Goal: Information Seeking & Learning: Learn about a topic

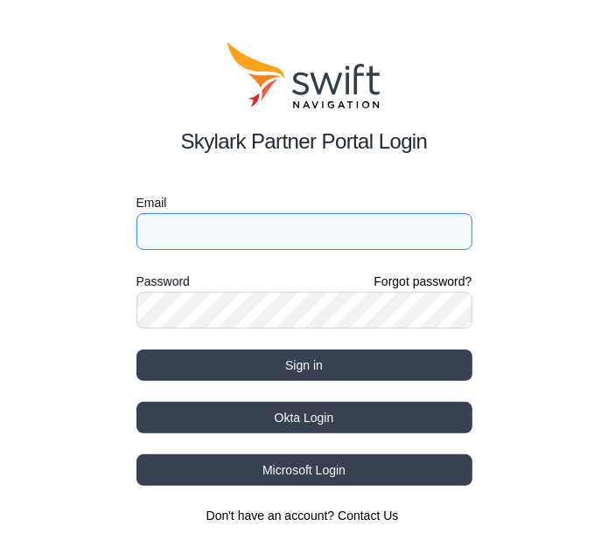
click at [234, 230] on input "Email" at bounding box center [304, 231] width 336 height 37
type input "[EMAIL_ADDRESS][PERSON_NAME][DOMAIN_NAME]"
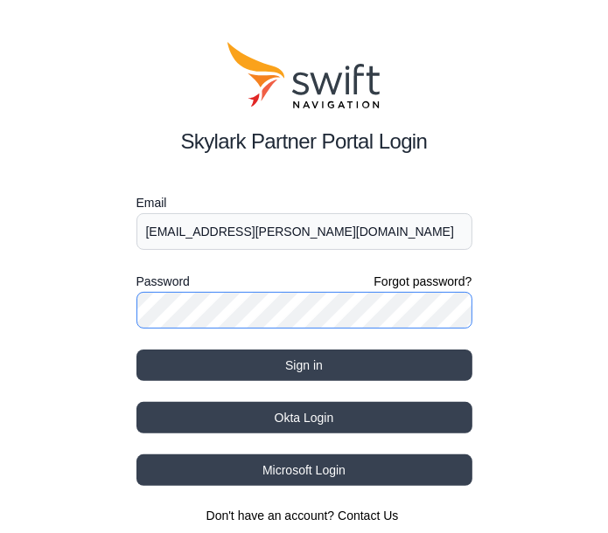
click at [136, 350] on button "Sign in" at bounding box center [304, 365] width 336 height 31
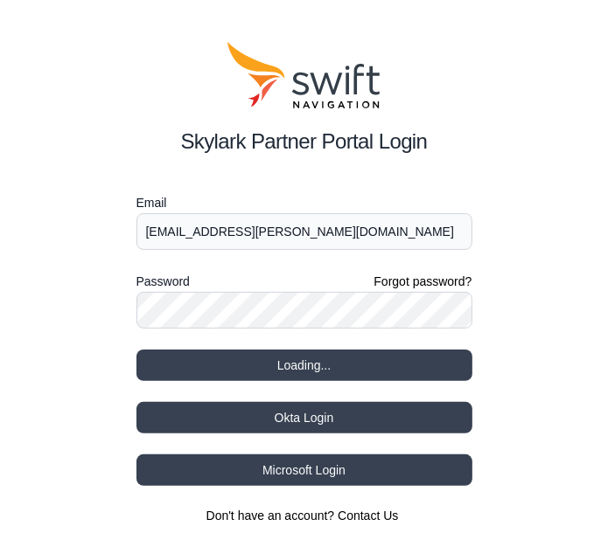
select select
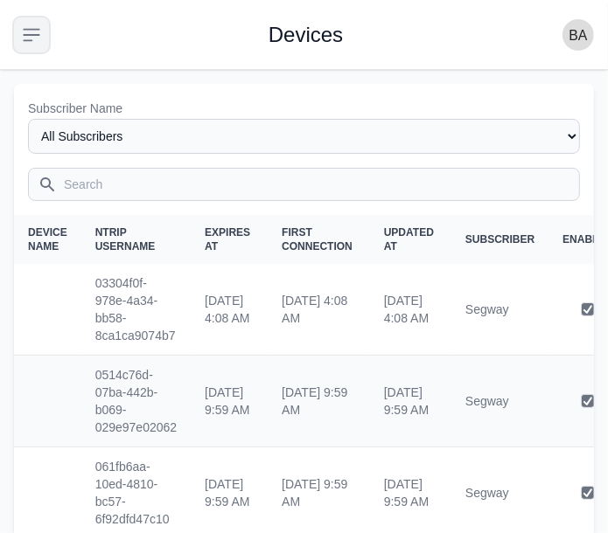
click at [38, 31] on icon "button" at bounding box center [31, 34] width 21 height 21
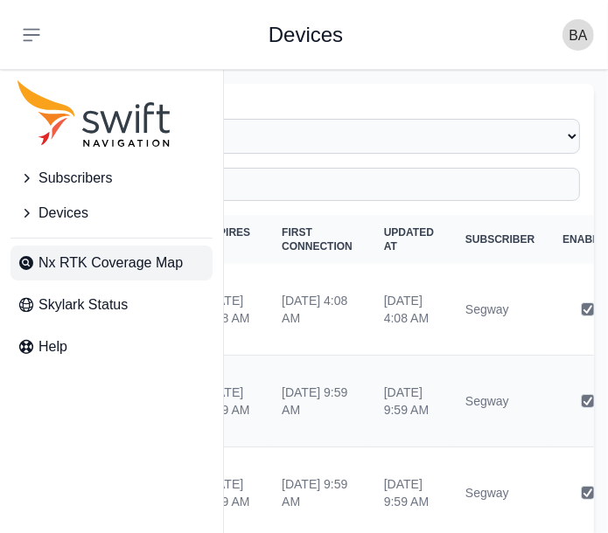
click at [95, 261] on span "Nx RTK Coverage Map" at bounding box center [110, 263] width 144 height 21
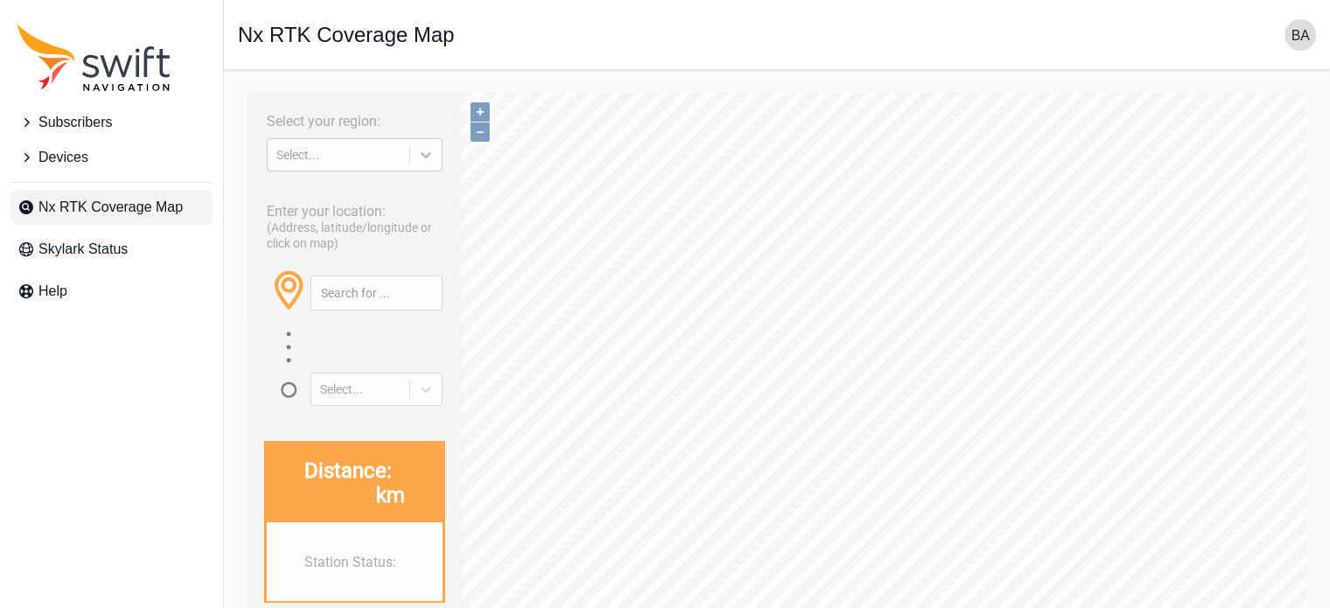
click at [434, 158] on icon at bounding box center [425, 154] width 17 height 17
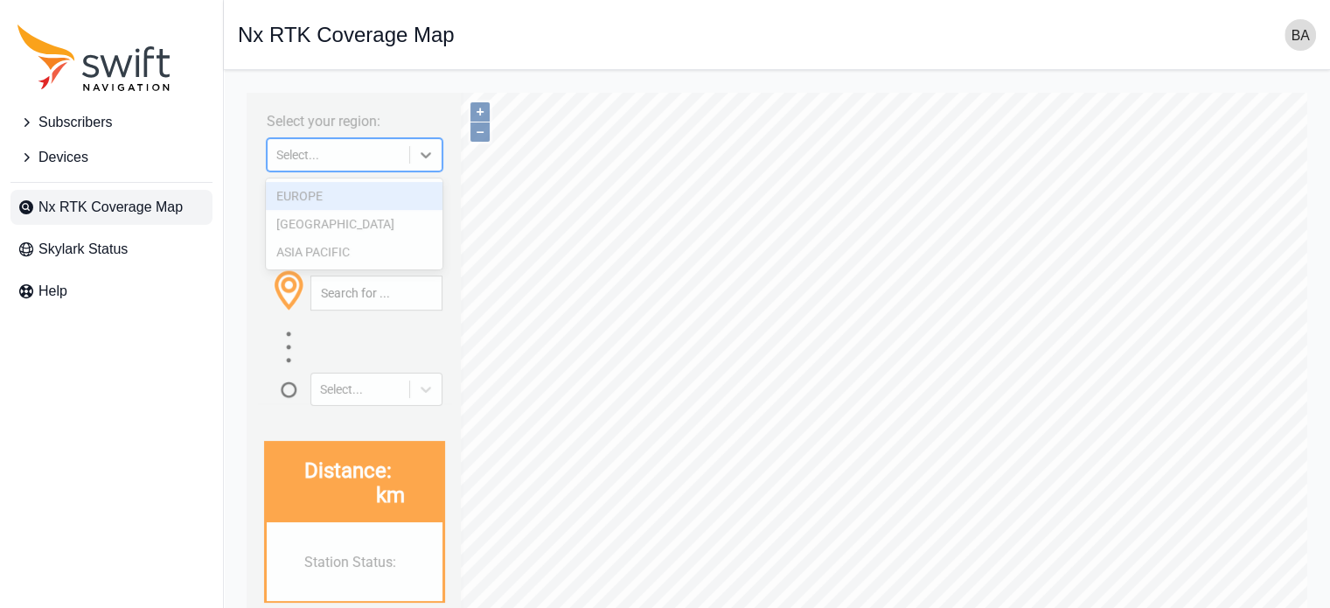
click at [366, 199] on div "EUROPE" at bounding box center [354, 196] width 177 height 28
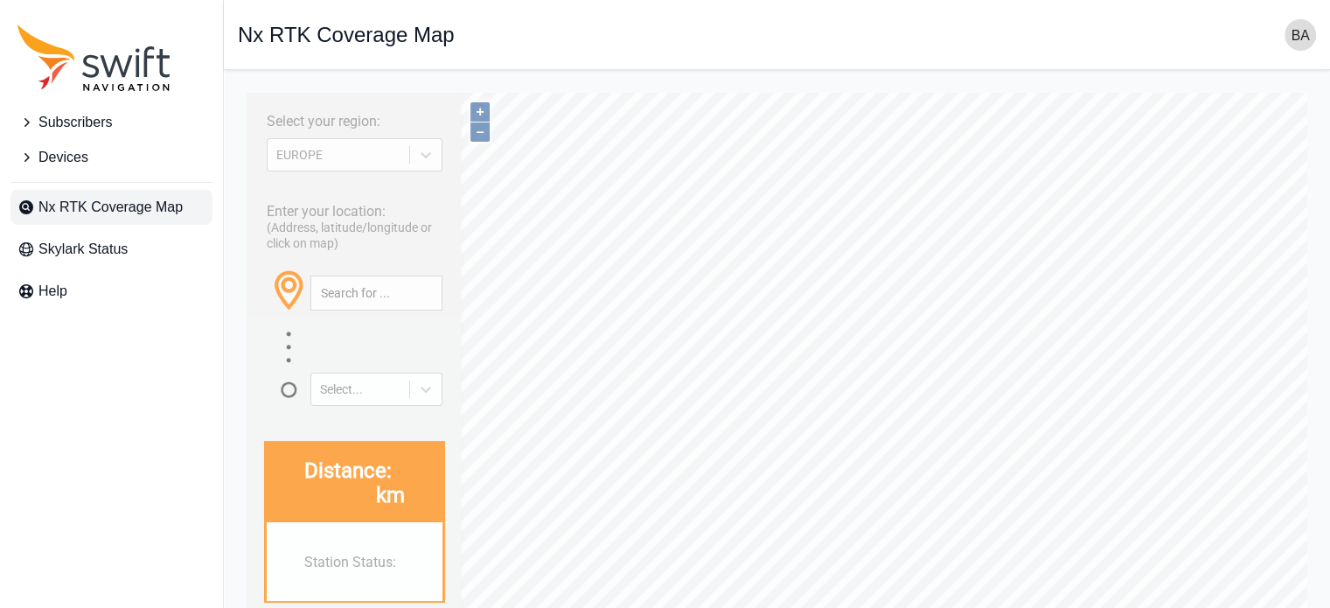
click at [308, 191] on div "Enter your location: (Address, latitude/longitude or click on map) Select..." at bounding box center [354, 298] width 198 height 214
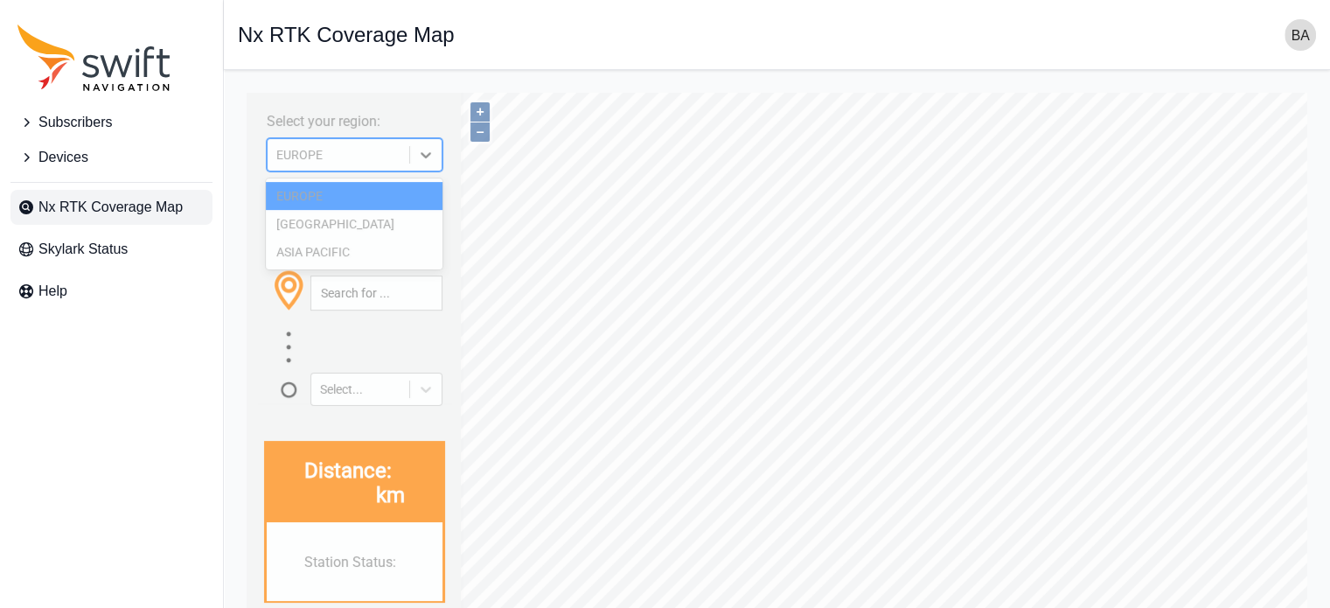
click at [367, 164] on div "EUROPE" at bounding box center [355, 154] width 176 height 33
click at [331, 230] on div "[GEOGRAPHIC_DATA]" at bounding box center [354, 224] width 177 height 28
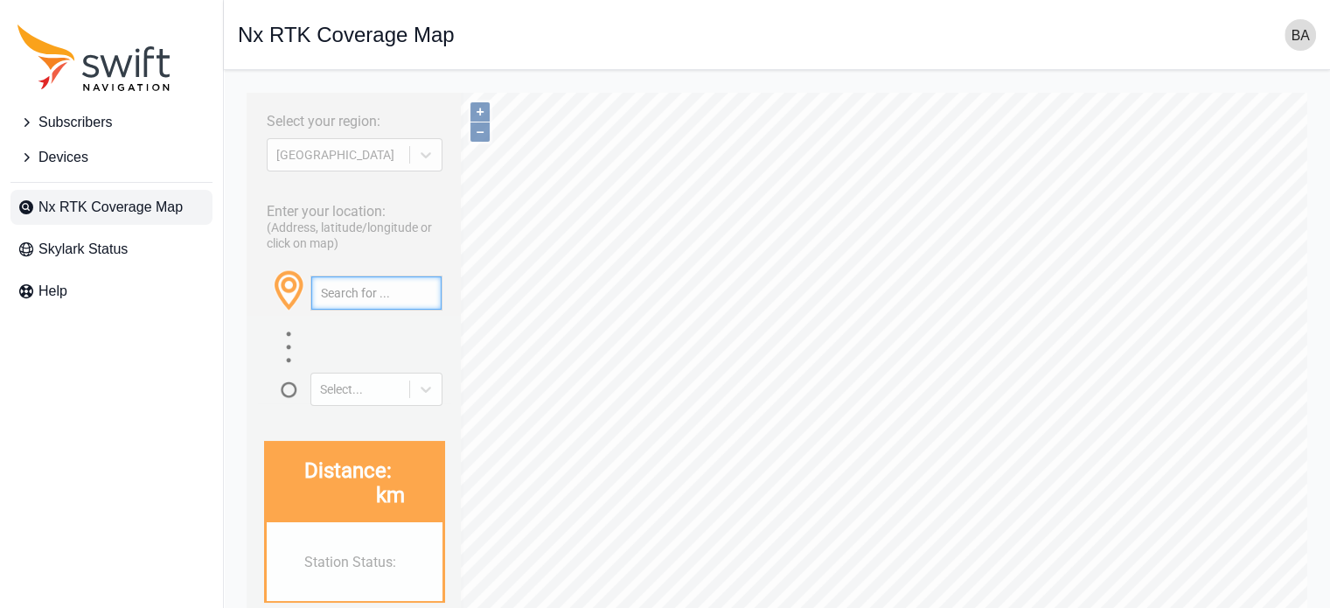
click at [400, 297] on input "text" at bounding box center [376, 292] width 130 height 33
click at [351, 296] on input "albuqu" at bounding box center [376, 292] width 130 height 33
type input "a"
paste input "[GEOGRAPHIC_DATA]"
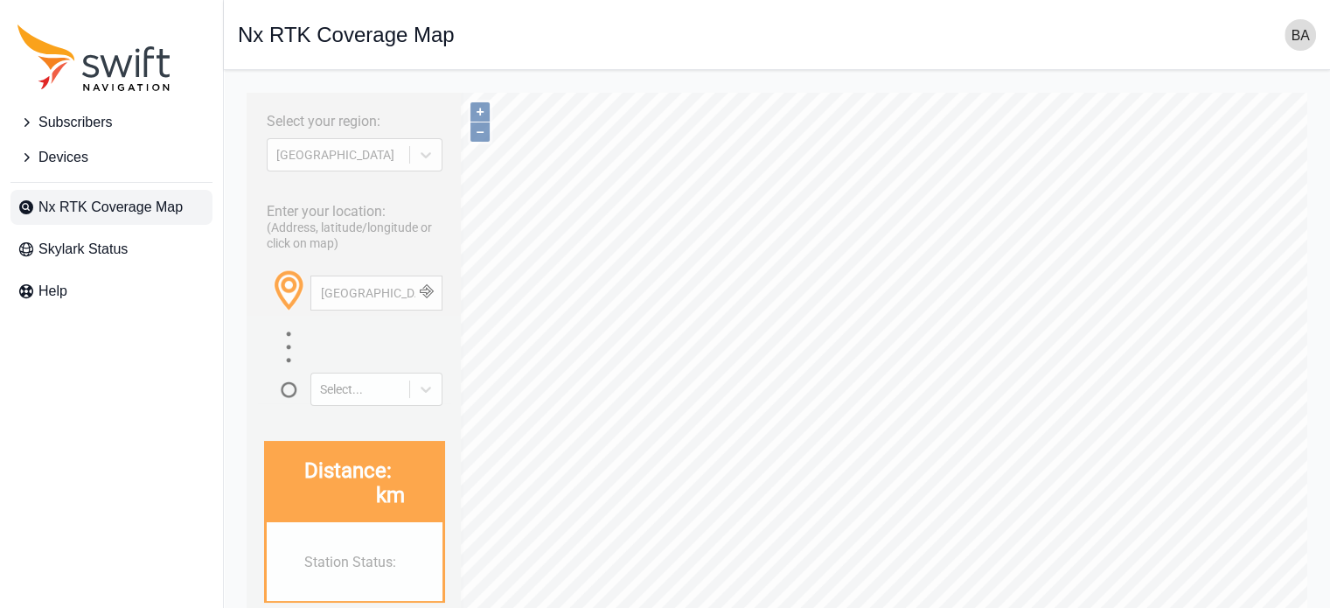
click at [428, 291] on button "button" at bounding box center [426, 292] width 29 height 33
click at [347, 300] on input "[GEOGRAPHIC_DATA]" at bounding box center [376, 292] width 130 height 33
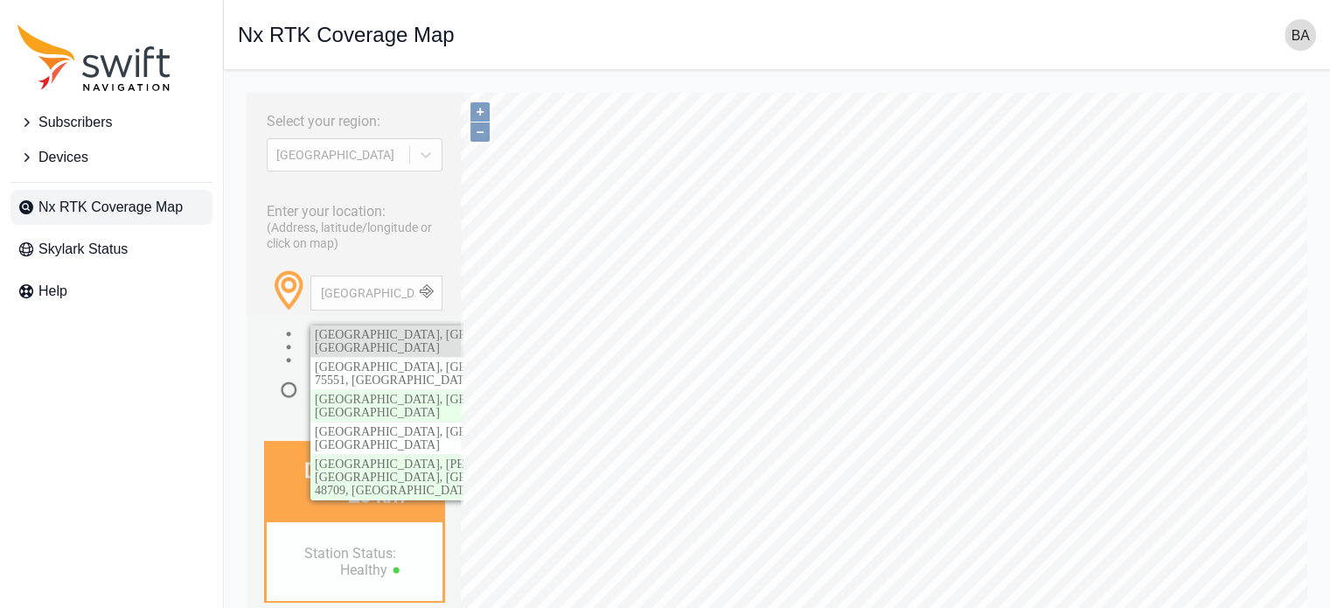
click at [391, 334] on span "[GEOGRAPHIC_DATA], [GEOGRAPHIC_DATA], [US_STATE], [GEOGRAPHIC_DATA]" at bounding box center [480, 341] width 331 height 26
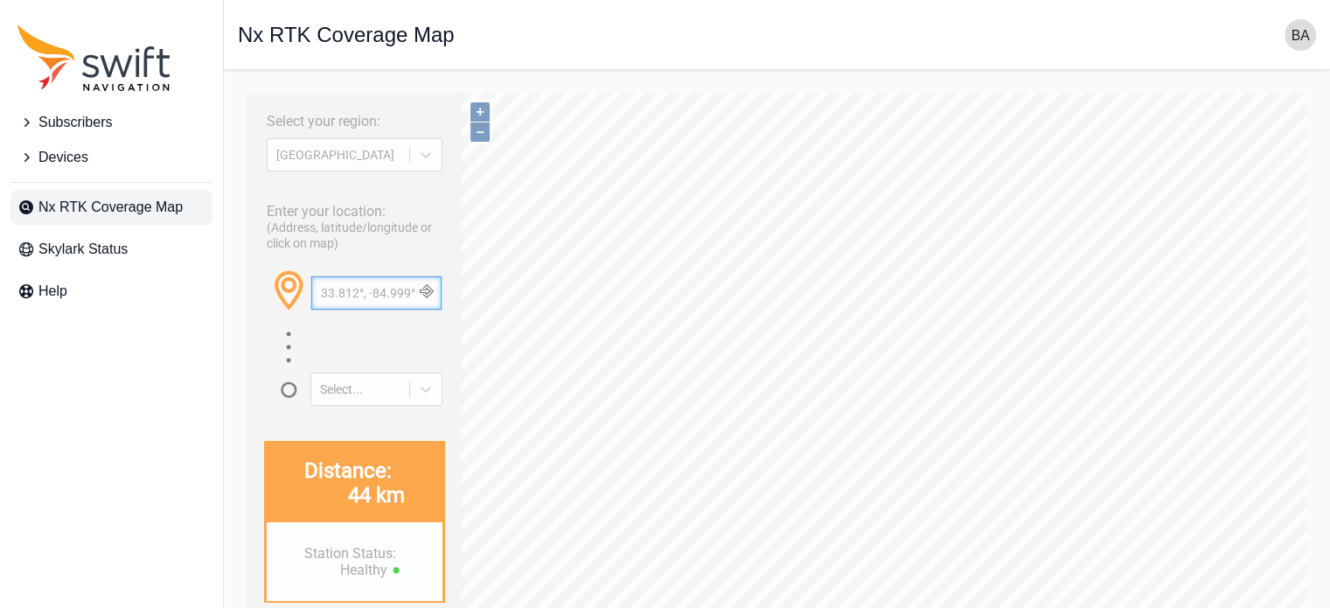
click at [332, 295] on input "33.812°, -84.999°" at bounding box center [376, 292] width 130 height 33
click at [428, 290] on button "button" at bounding box center [426, 292] width 29 height 33
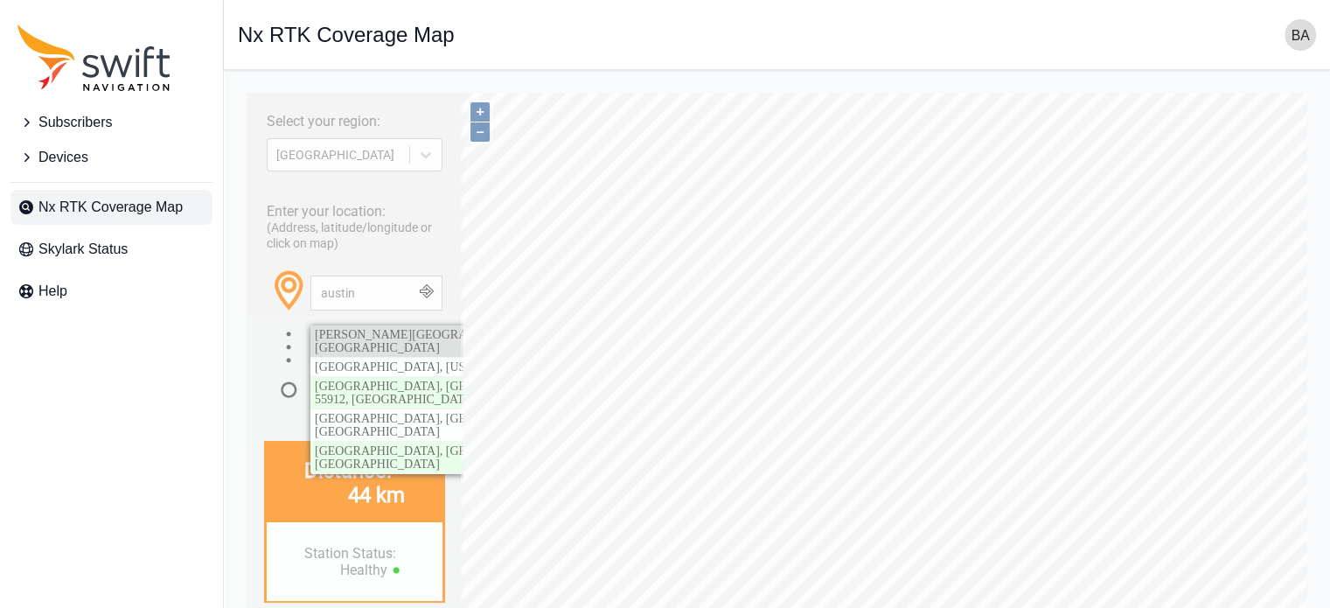
click at [381, 331] on span "Austin, Travis County, Texas, United States" at bounding box center [463, 341] width 297 height 26
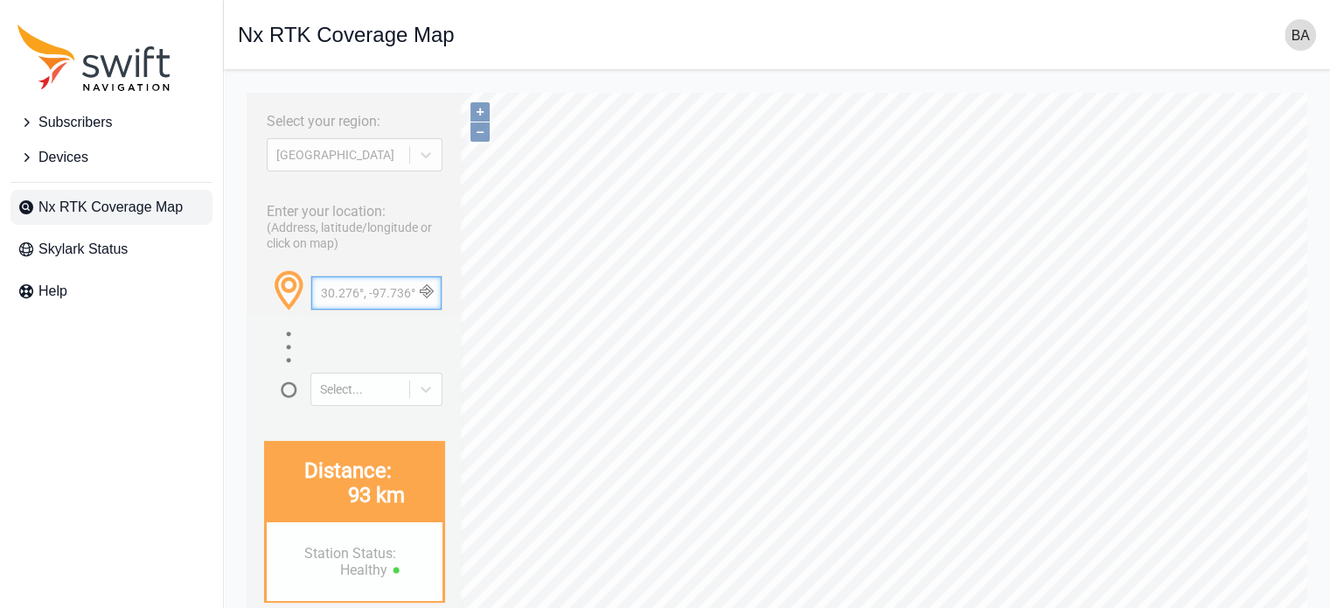
click at [346, 289] on input "30.276°, -97.736°" at bounding box center [376, 292] width 130 height 33
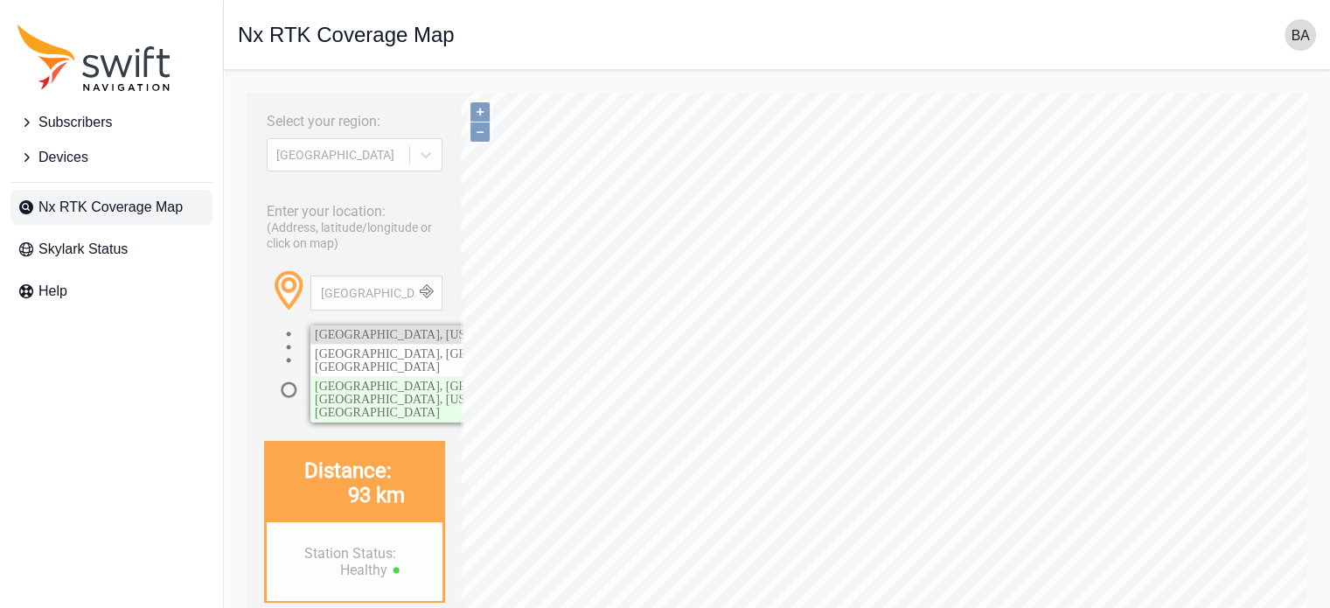
click at [398, 328] on span "Baltimore, Maryland, United States" at bounding box center [479, 334] width 328 height 13
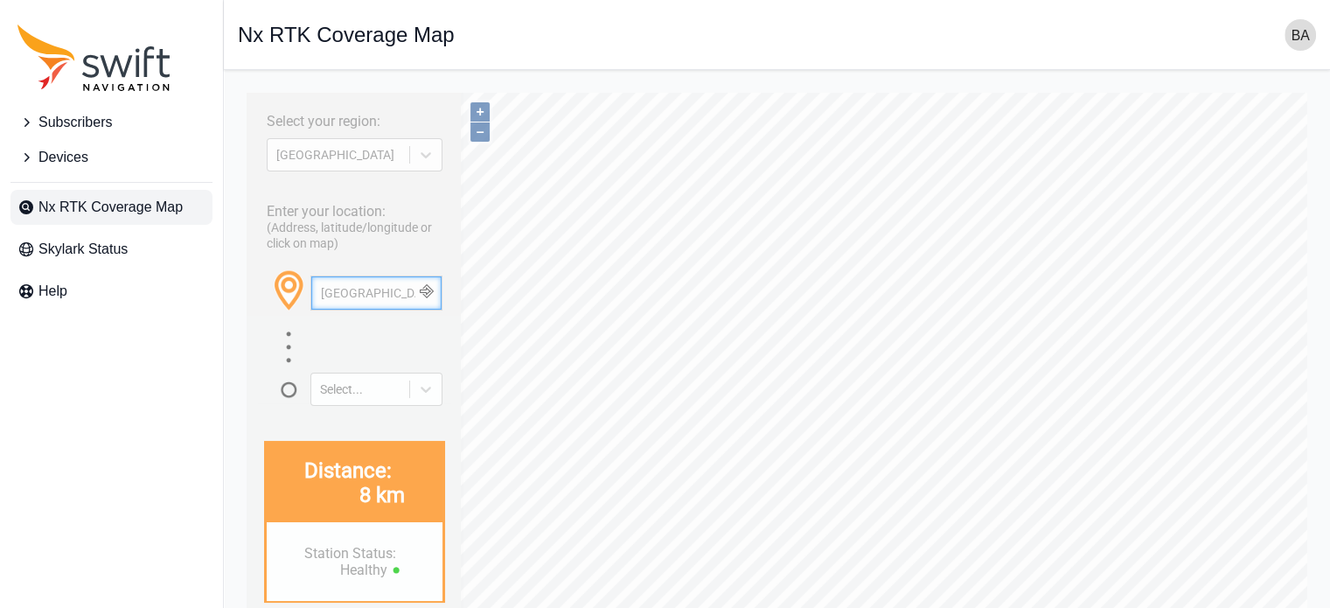
click at [345, 296] on input "baltimore" at bounding box center [376, 292] width 130 height 33
click at [344, 296] on input "baltimore" at bounding box center [376, 292] width 130 height 33
click at [353, 287] on input "41.880°, -87.625°" at bounding box center [376, 292] width 130 height 33
click at [375, 286] on input "34.285°, -118.453°" at bounding box center [376, 292] width 130 height 33
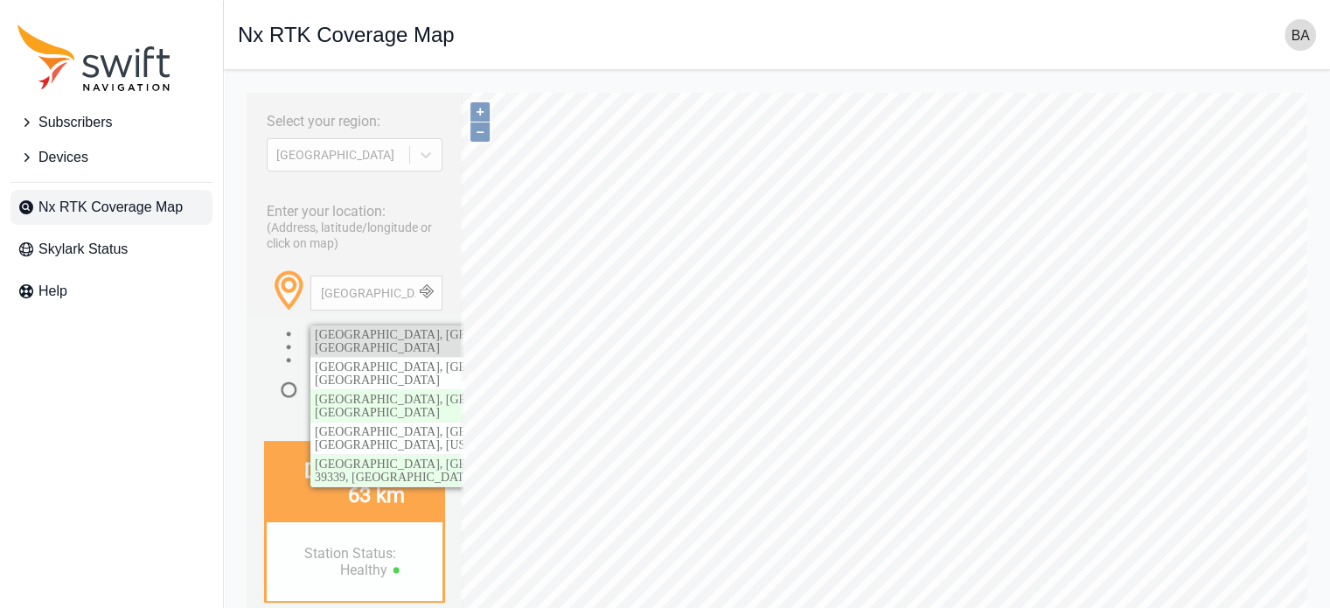
click at [344, 328] on span "Louisville, Jefferson County, Kentucky, United States" at bounding box center [480, 341] width 331 height 26
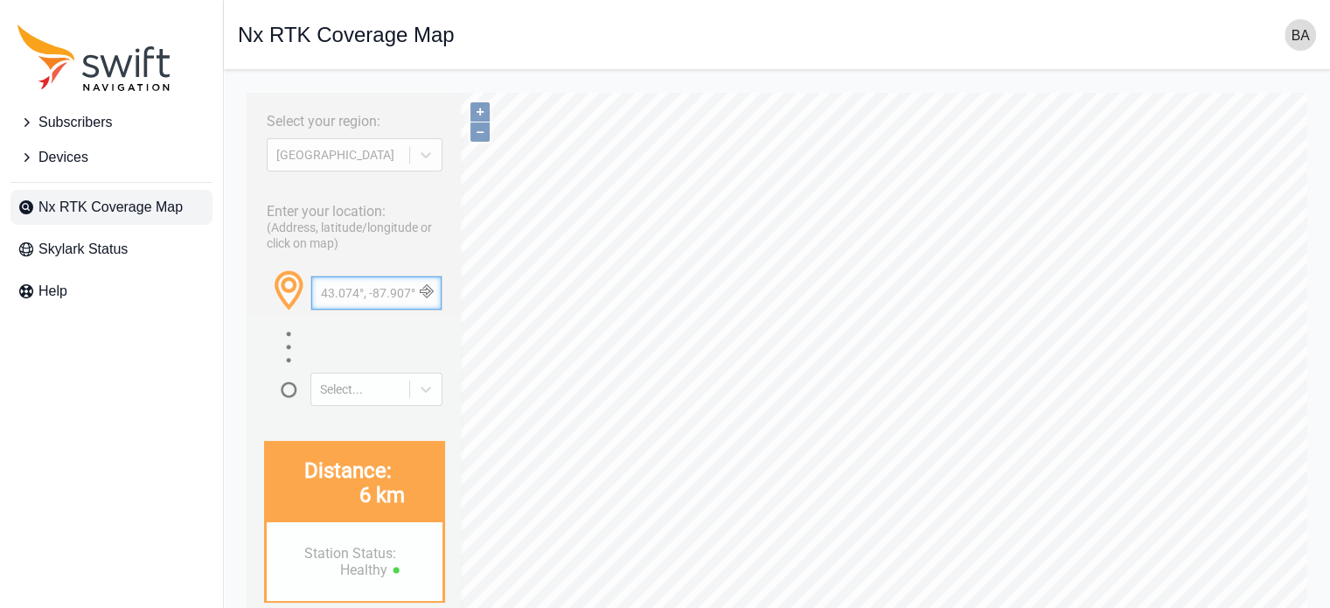
click at [370, 287] on input "43.074°, -87.907°" at bounding box center [376, 292] width 130 height 33
click at [419, 292] on button "button" at bounding box center [426, 292] width 29 height 33
click at [344, 295] on input "minneanapolis" at bounding box center [376, 292] width 130 height 33
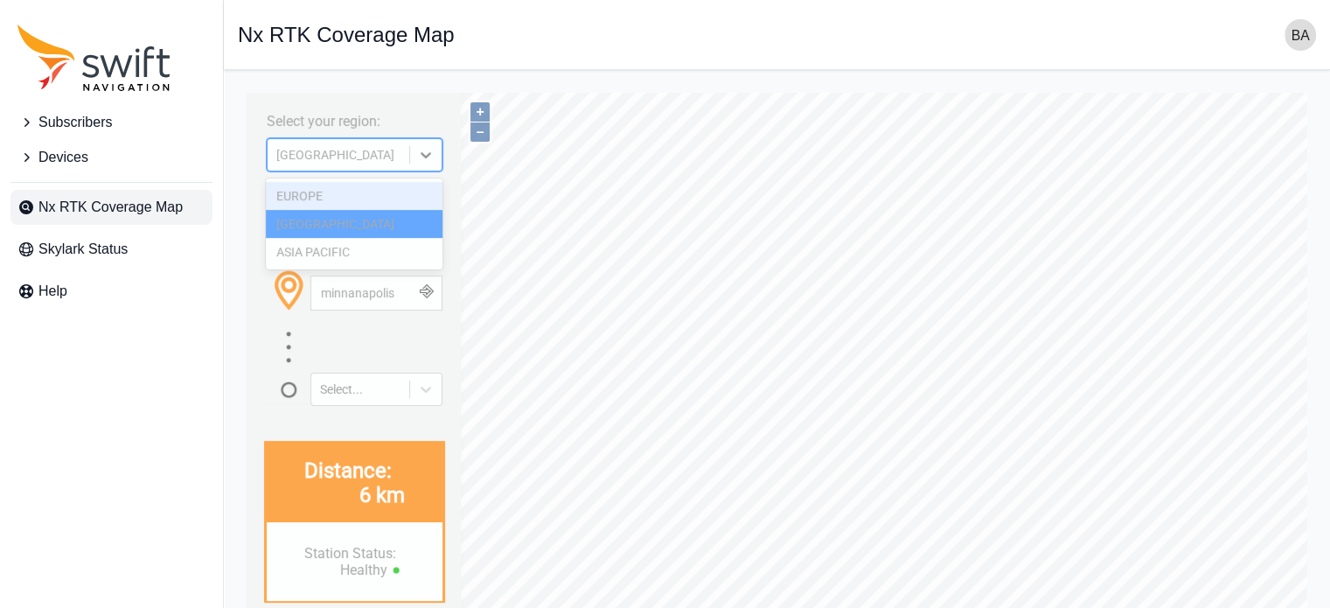
click at [372, 153] on div "NORTH AMERICA" at bounding box center [338, 155] width 124 height 14
drag, startPoint x: 357, startPoint y: 158, endPoint x: 362, endPoint y: 209, distance: 51.0
click at [357, 163] on div "NORTH AMERICA" at bounding box center [339, 154] width 142 height 17
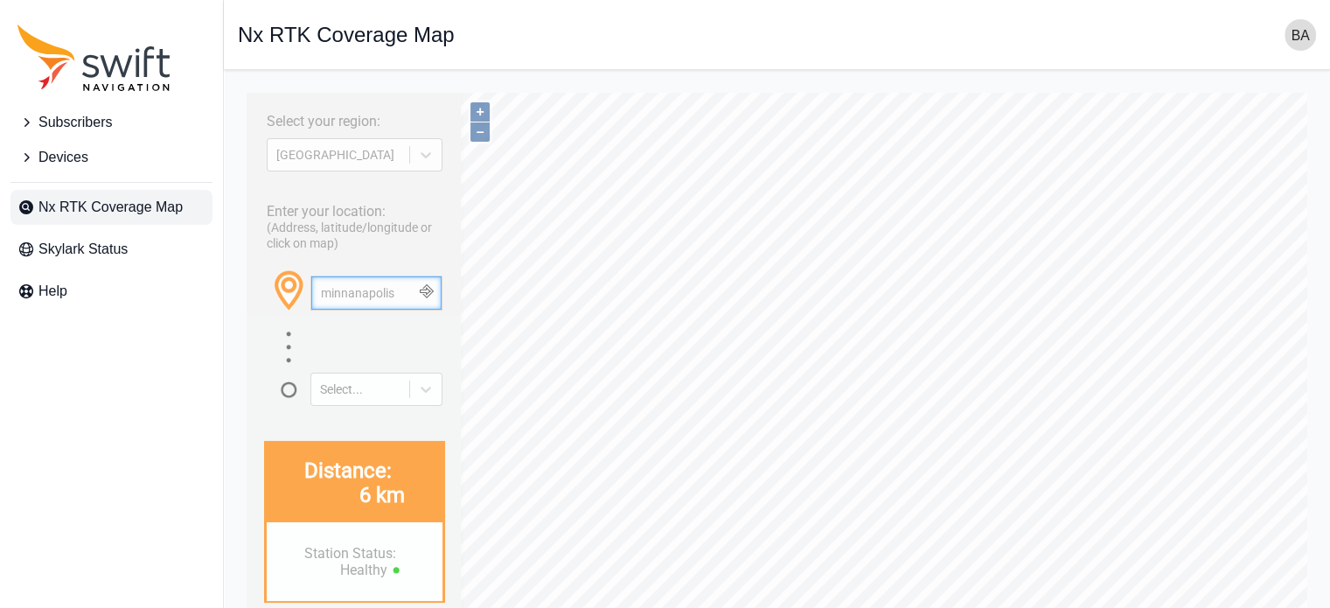
click at [371, 286] on input "minnanapolis" at bounding box center [376, 292] width 130 height 33
paste input "Minne"
click at [421, 289] on button "button" at bounding box center [426, 292] width 29 height 33
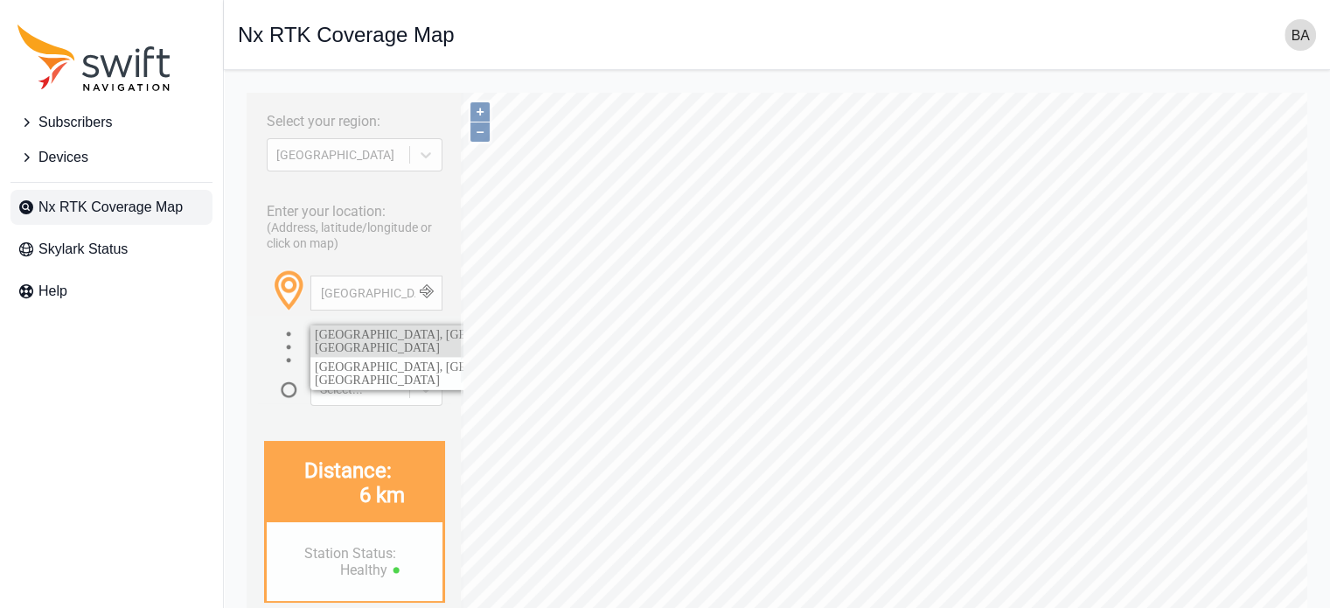
click at [434, 336] on span "Minneapolis, Hennepin County, Minnesota, United States" at bounding box center [480, 341] width 331 height 26
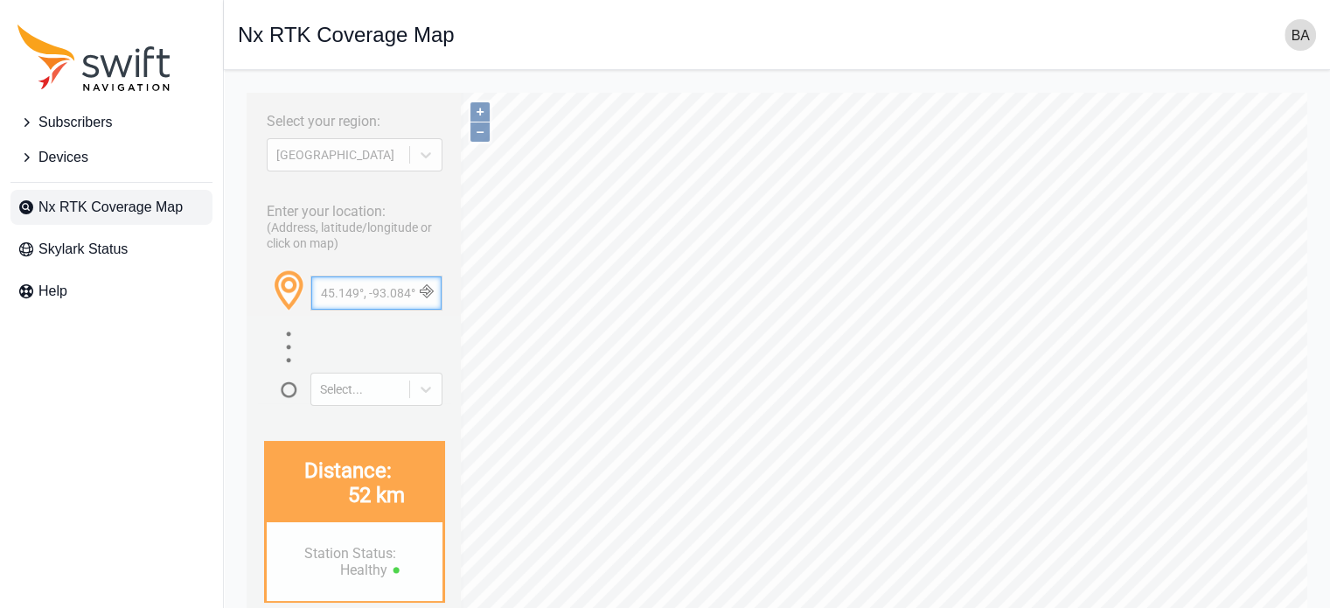
click at [344, 300] on input "45.149°, -93.084°" at bounding box center [376, 292] width 130 height 33
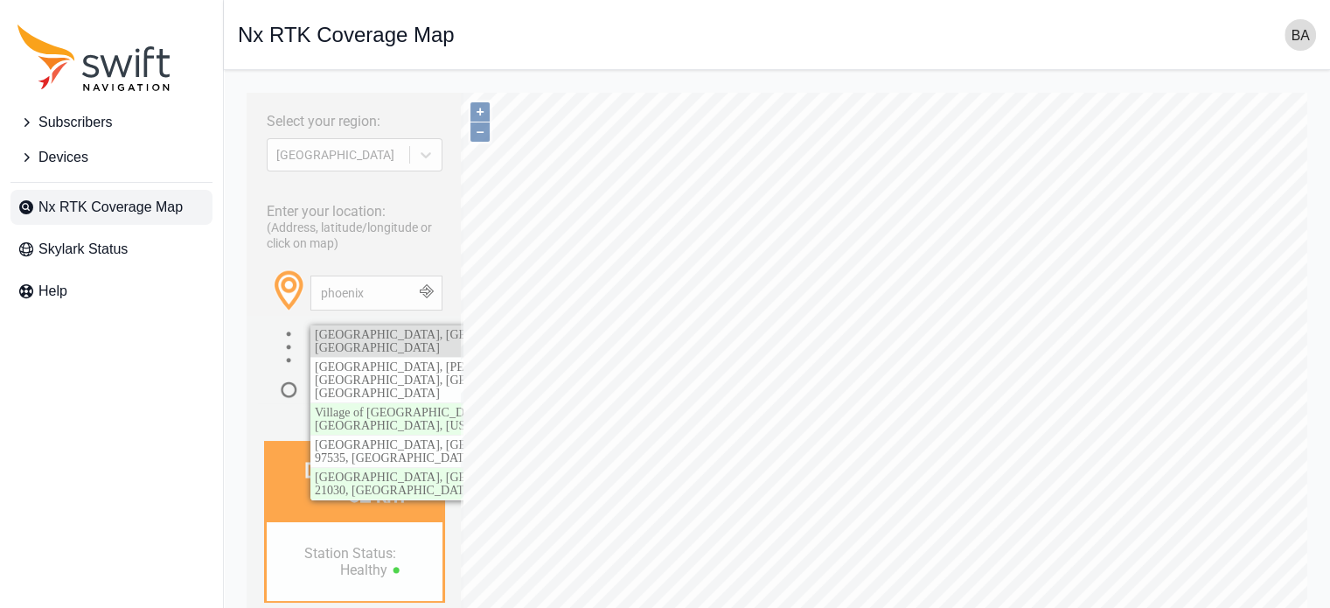
click at [393, 331] on span "Phoenix, Maricopa County, Arizona, United States" at bounding box center [480, 341] width 331 height 26
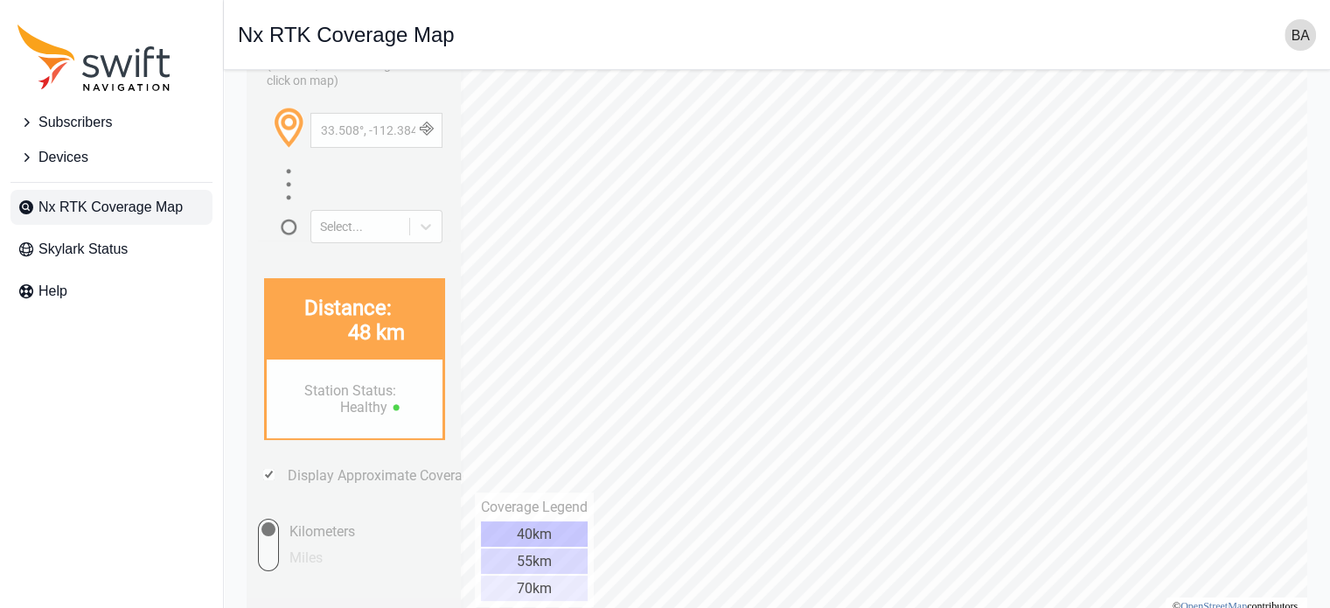
scroll to position [189, 0]
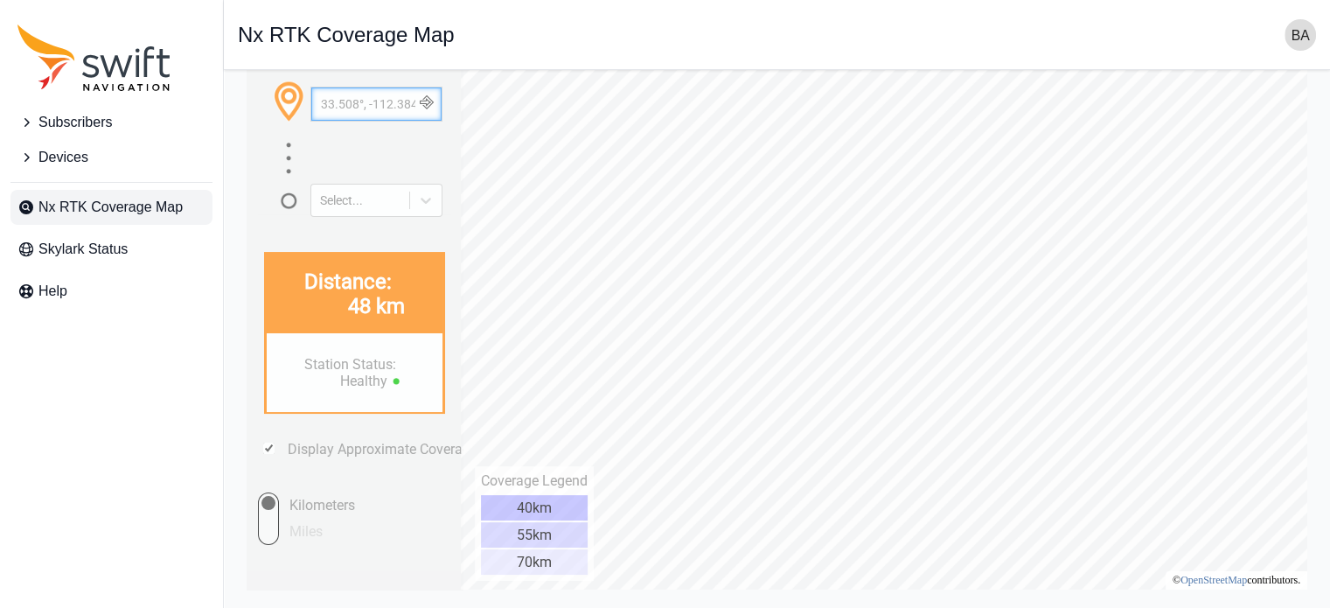
click at [352, 108] on input "33.508°, -112.384°" at bounding box center [376, 103] width 130 height 33
click at [336, 108] on input "pittburgh" at bounding box center [376, 103] width 130 height 33
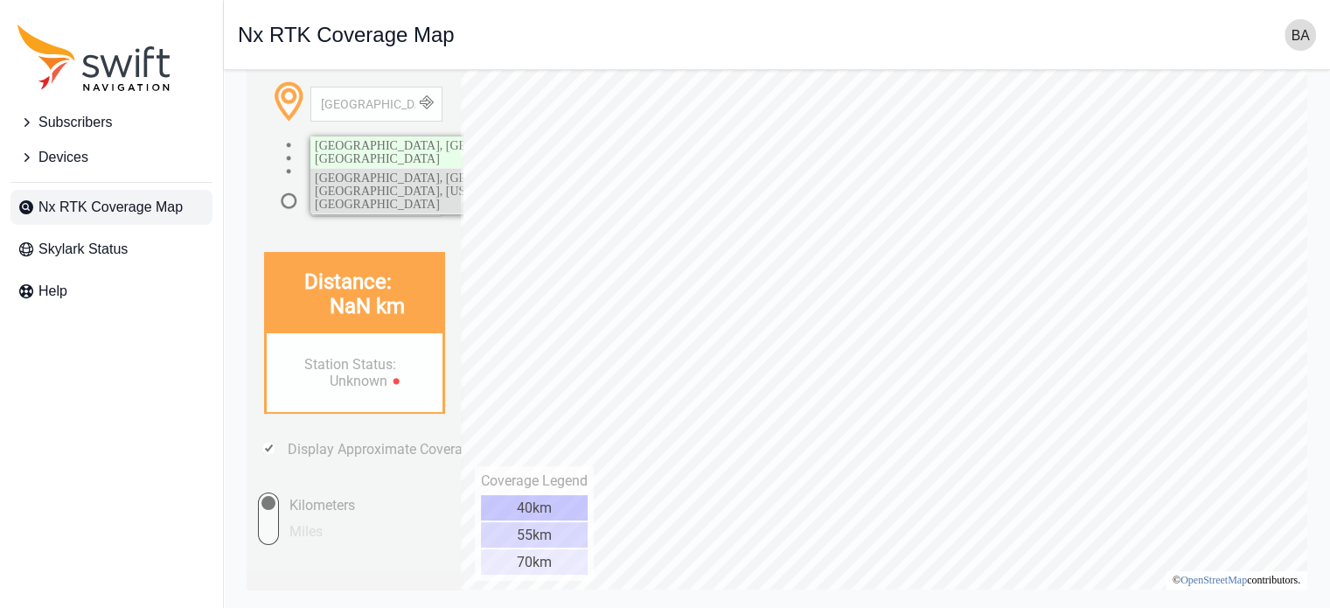
click at [366, 171] on span "Pittsburgh, Atlanta, Fulton County, Georgia, 30310, United States" at bounding box center [444, 190] width 259 height 39
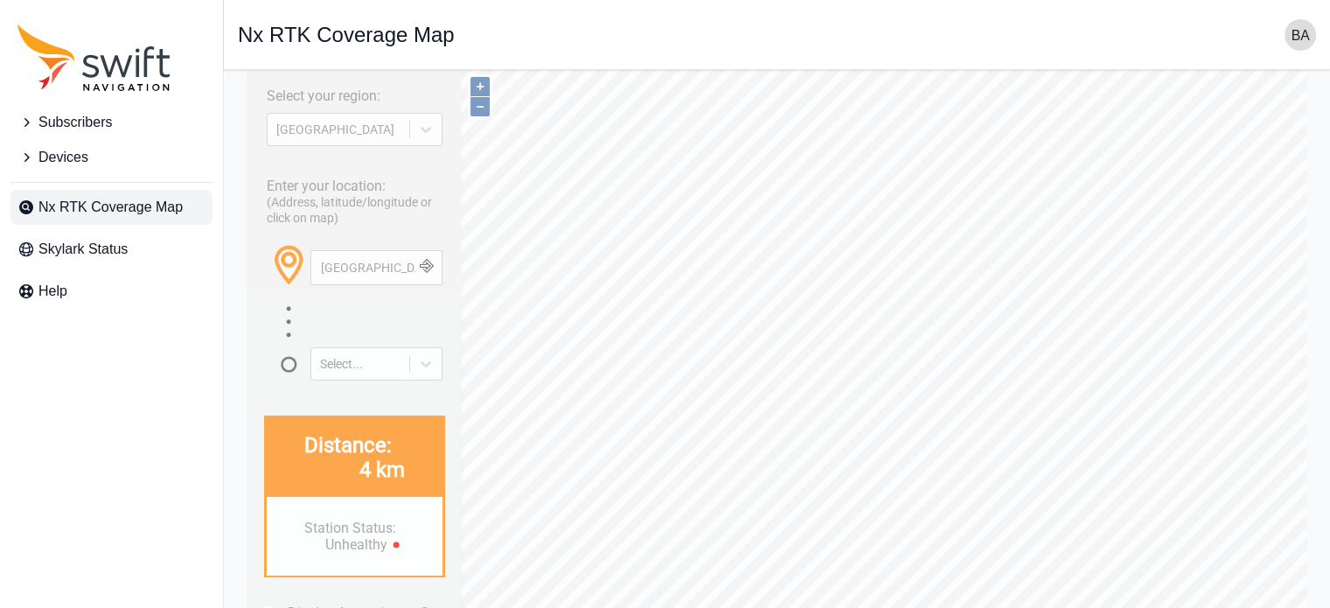
scroll to position [0, 0]
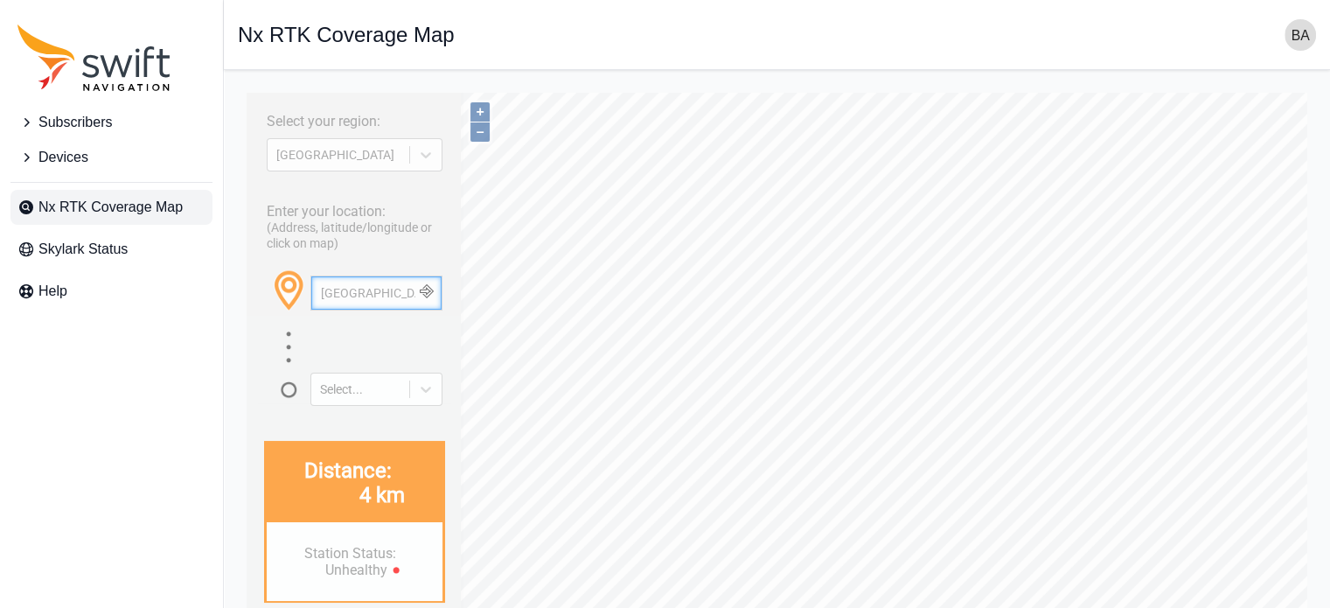
click at [372, 297] on input "pittsburgh" at bounding box center [376, 292] width 130 height 33
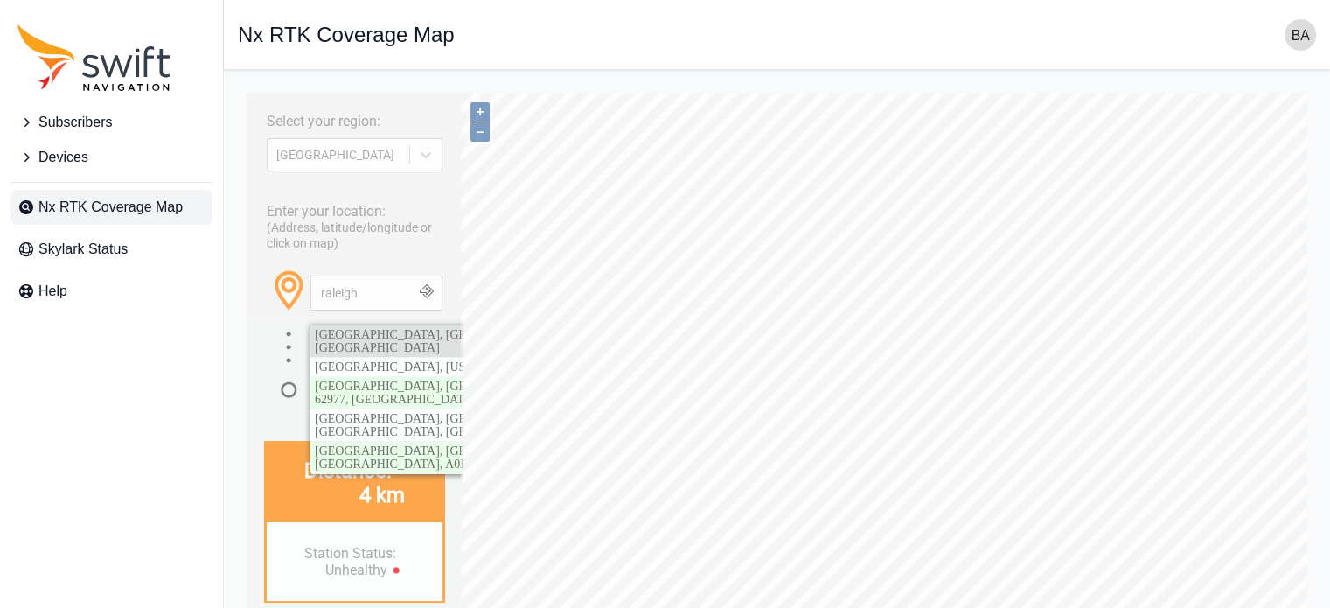
click at [357, 332] on span "Raleigh, Wake County, North Carolina, United States" at bounding box center [480, 341] width 331 height 26
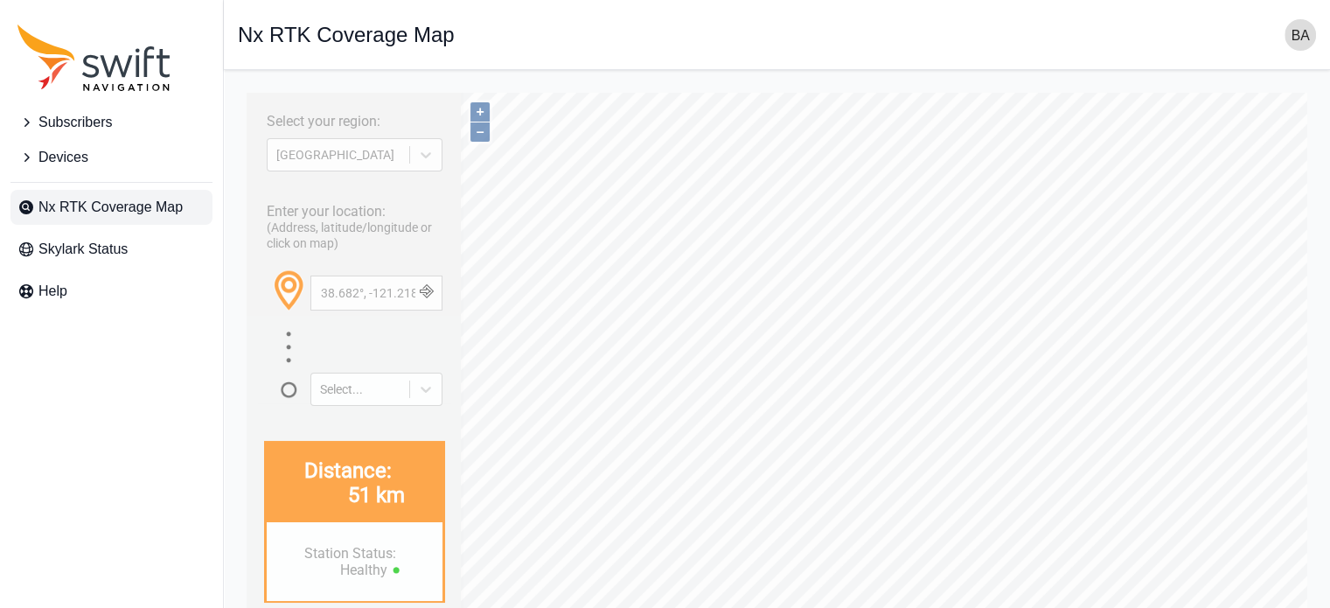
type input "38.637°, -89.973°"
